Goal: Information Seeking & Learning: Understand process/instructions

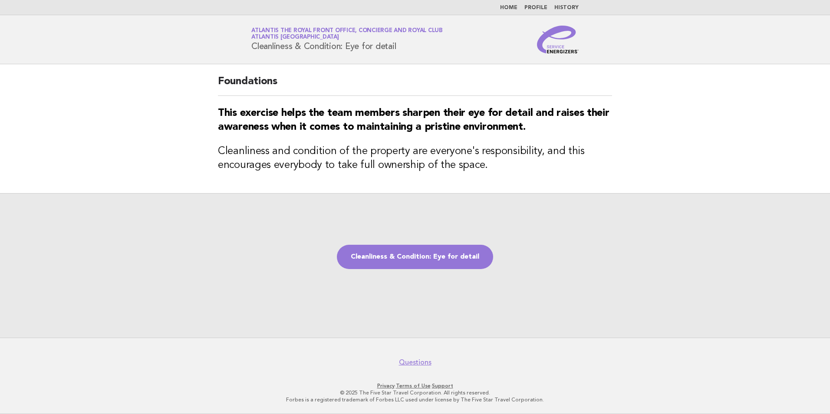
click at [558, 46] on img at bounding box center [558, 40] width 42 height 28
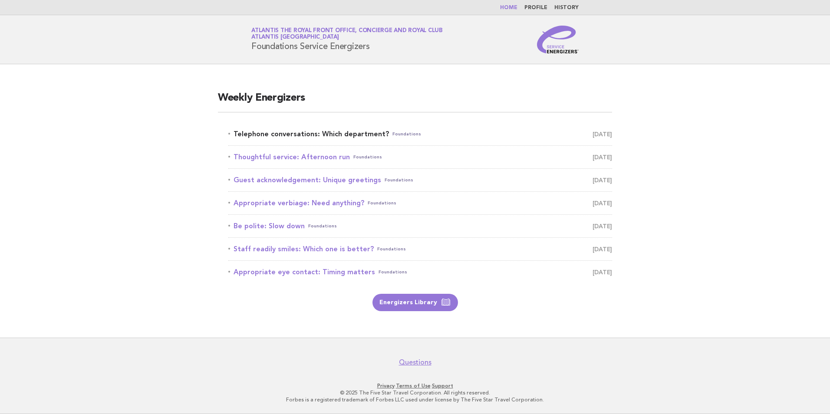
click at [291, 139] on link "Telephone conversations: Which department? Foundations October 13" at bounding box center [420, 134] width 384 height 12
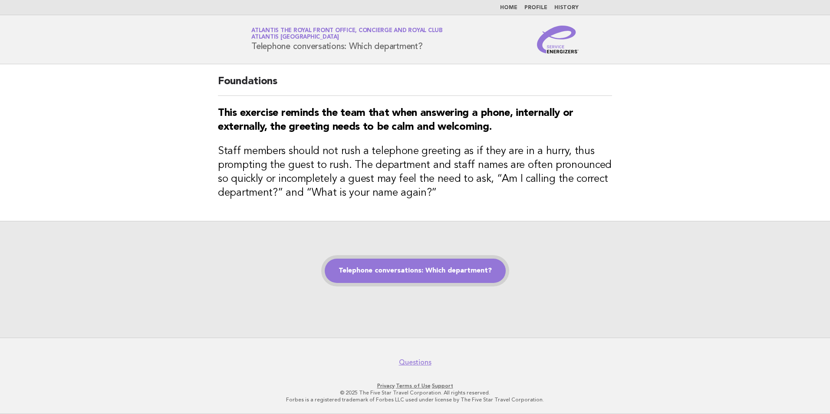
click at [442, 274] on link "Telephone conversations: Which department?" at bounding box center [415, 271] width 181 height 24
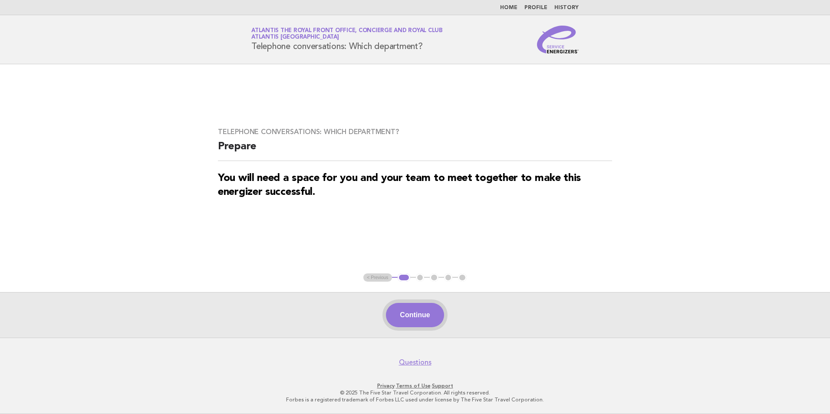
click at [406, 311] on button "Continue" at bounding box center [415, 315] width 58 height 24
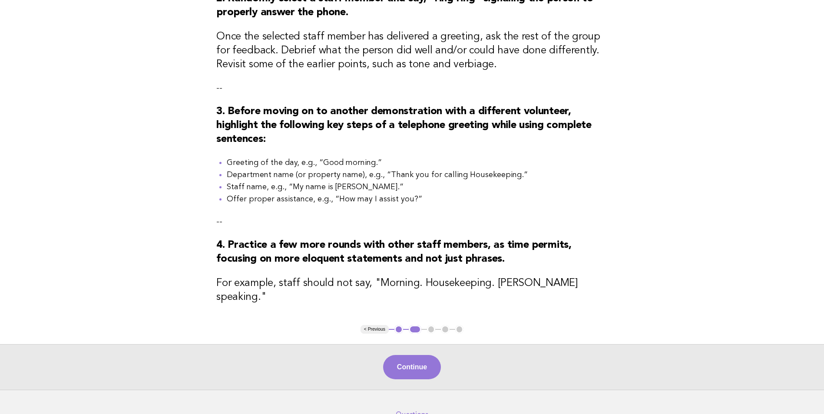
scroll to position [304, 0]
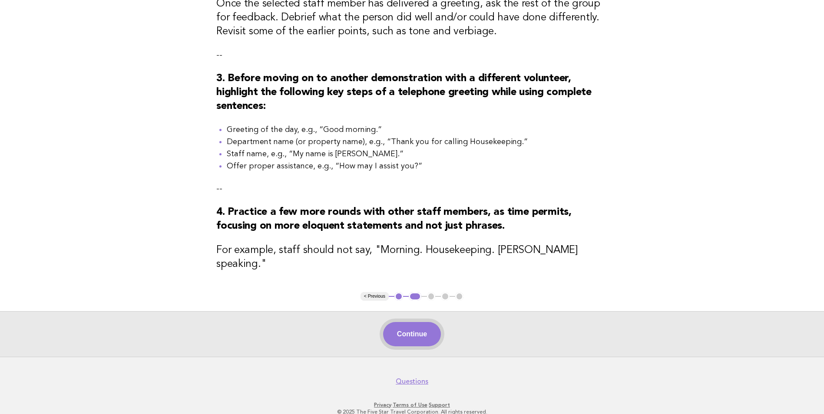
click at [400, 322] on button "Continue" at bounding box center [412, 334] width 58 height 24
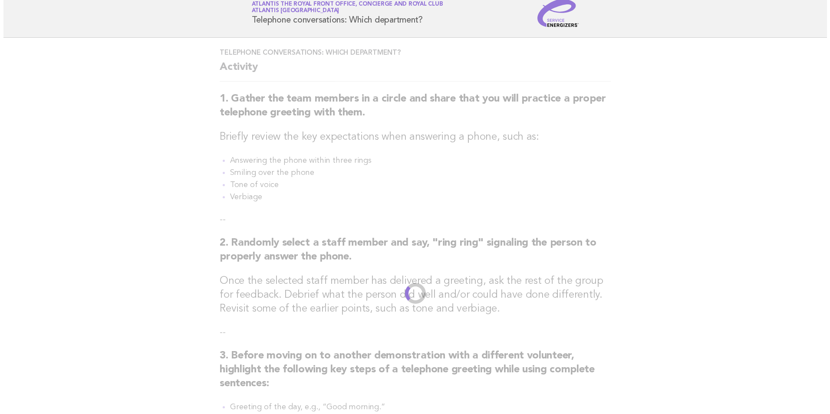
scroll to position [0, 0]
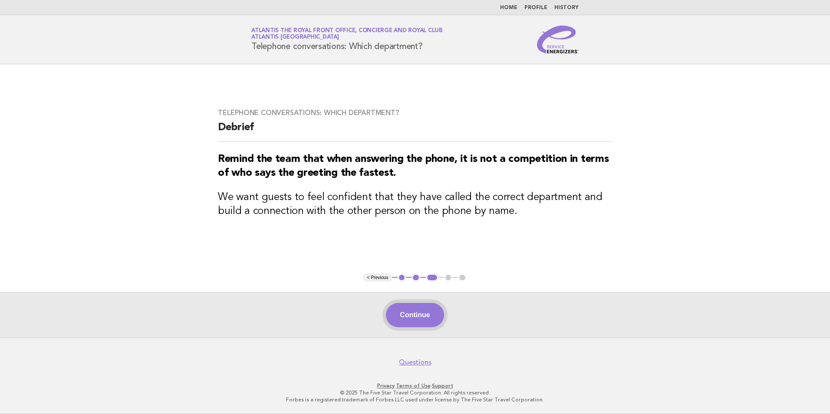
click at [411, 318] on button "Continue" at bounding box center [415, 315] width 58 height 24
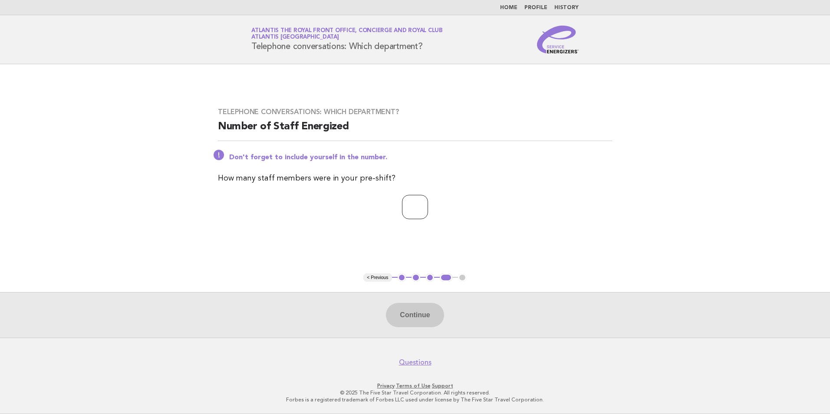
click at [412, 206] on input "number" at bounding box center [415, 207] width 26 height 24
type input "**"
click at [410, 313] on button "Continue" at bounding box center [415, 315] width 58 height 24
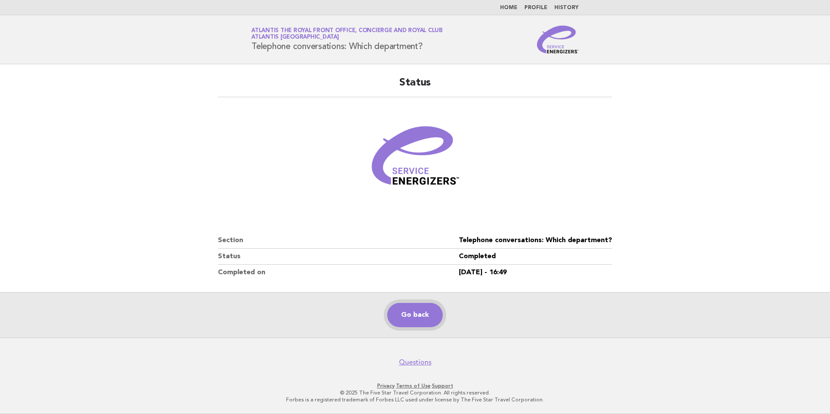
click at [408, 314] on link "Go back" at bounding box center [415, 315] width 56 height 24
